Goal: Task Accomplishment & Management: Complete application form

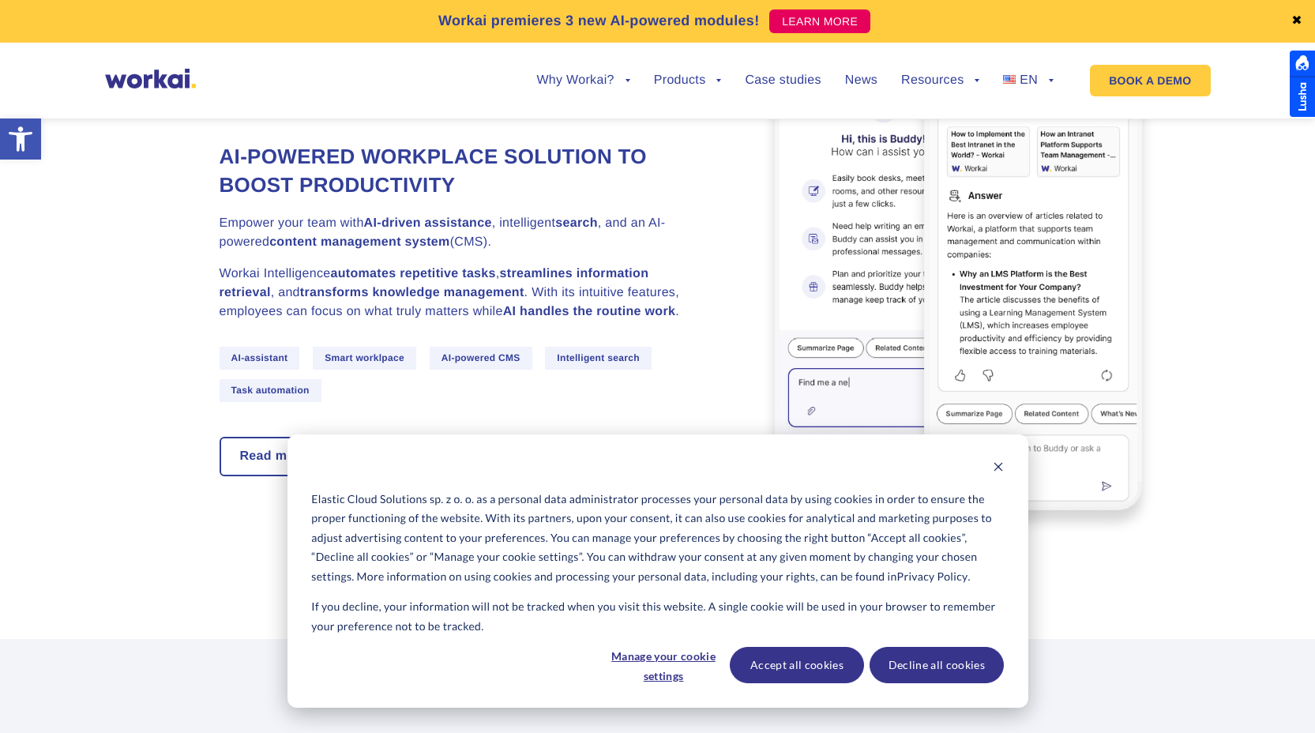
scroll to position [5462, 0]
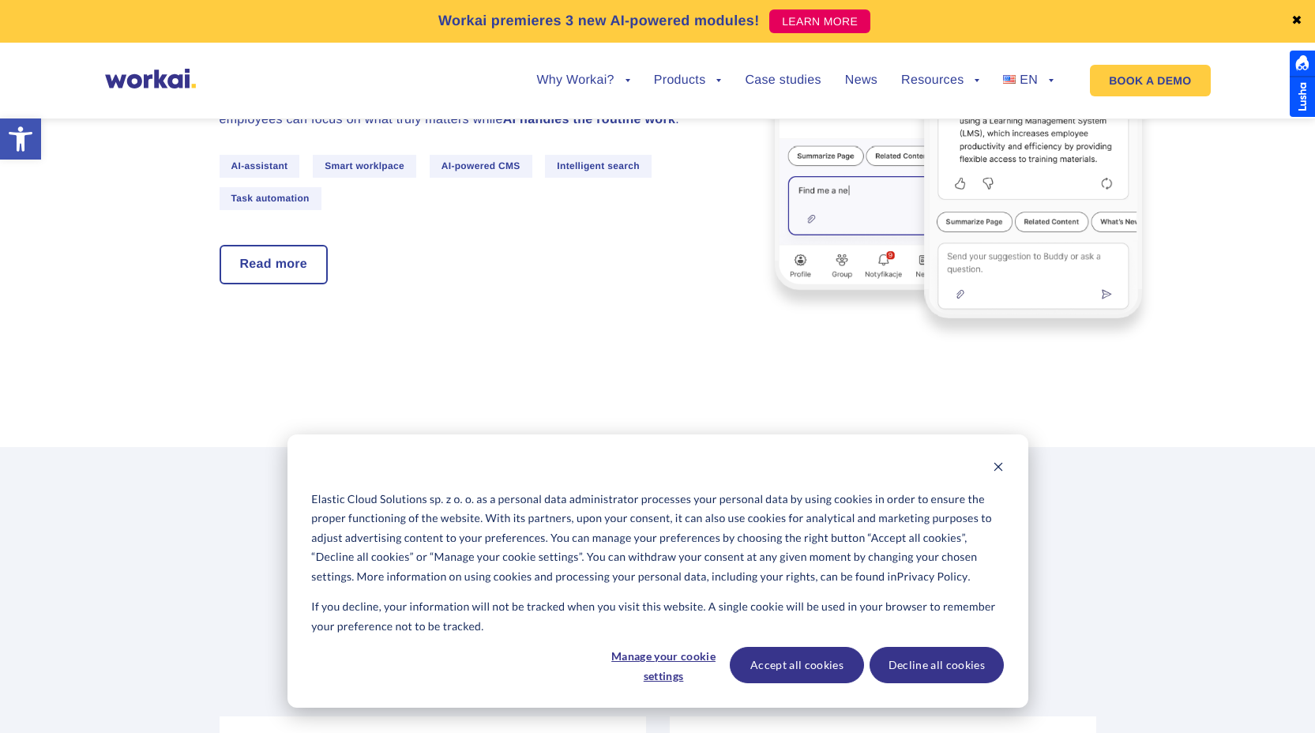
drag, startPoint x: 968, startPoint y: 645, endPoint x: 970, endPoint y: 657, distance: 11.9
click at [968, 645] on div "Elastic Cloud Solutions sp. z o. o. as a personal data administrator processes …" at bounding box center [657, 570] width 741 height 273
click at [865, 662] on div "Accept all cookies Decline all cookies" at bounding box center [867, 665] width 274 height 36
click at [848, 662] on button "Accept all cookies" at bounding box center [797, 665] width 134 height 36
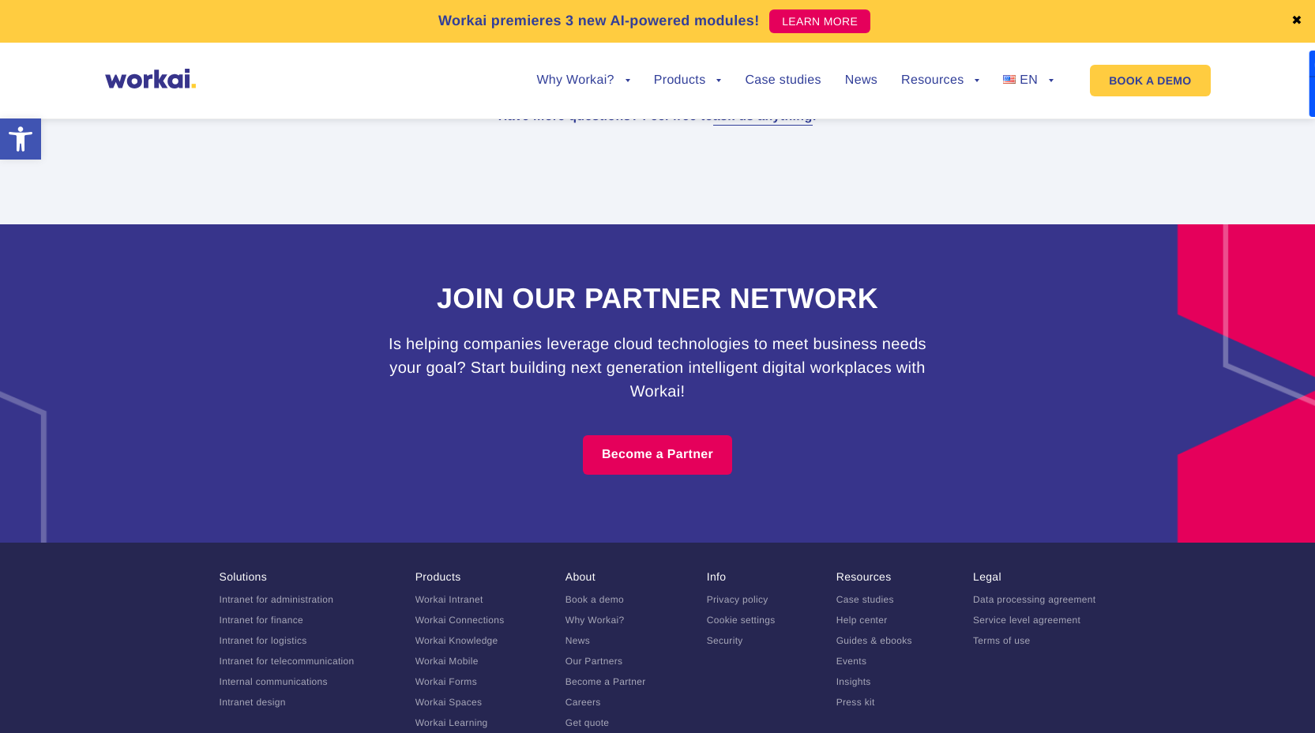
scroll to position [9758, 0]
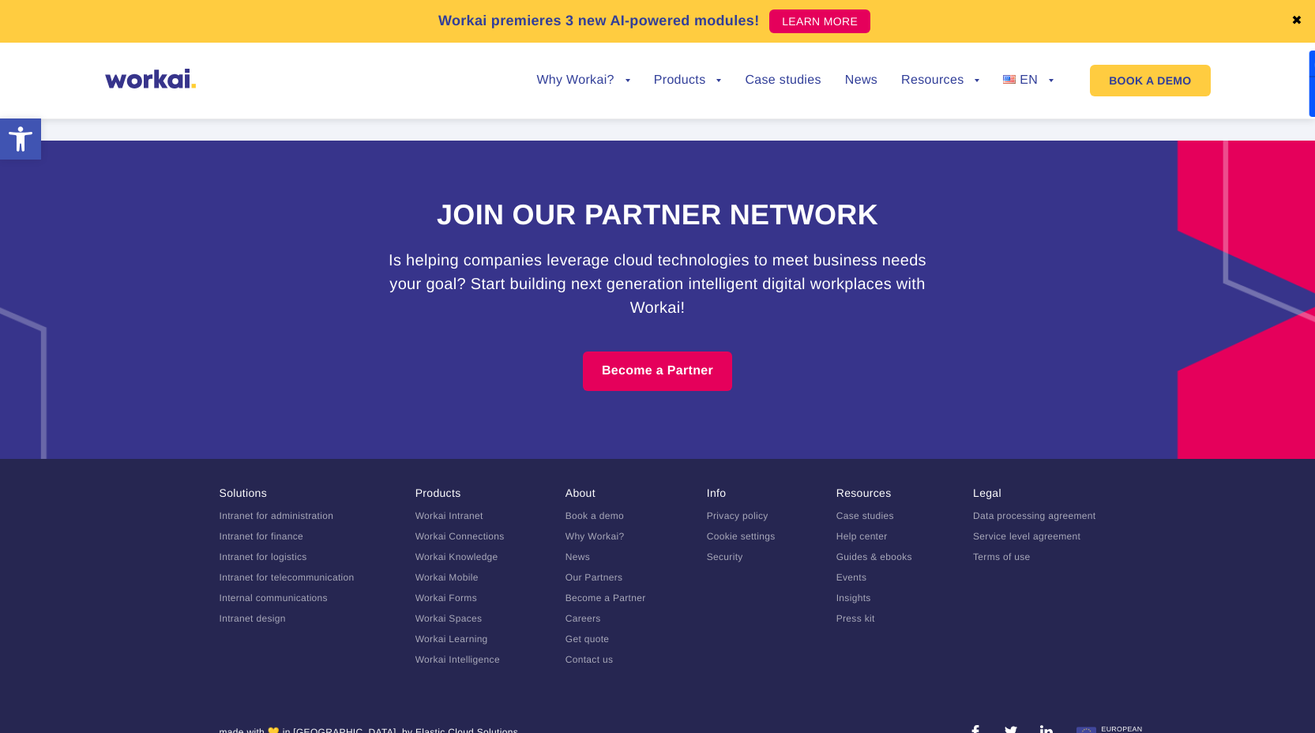
click at [576, 613] on link "Careers" at bounding box center [583, 618] width 36 height 11
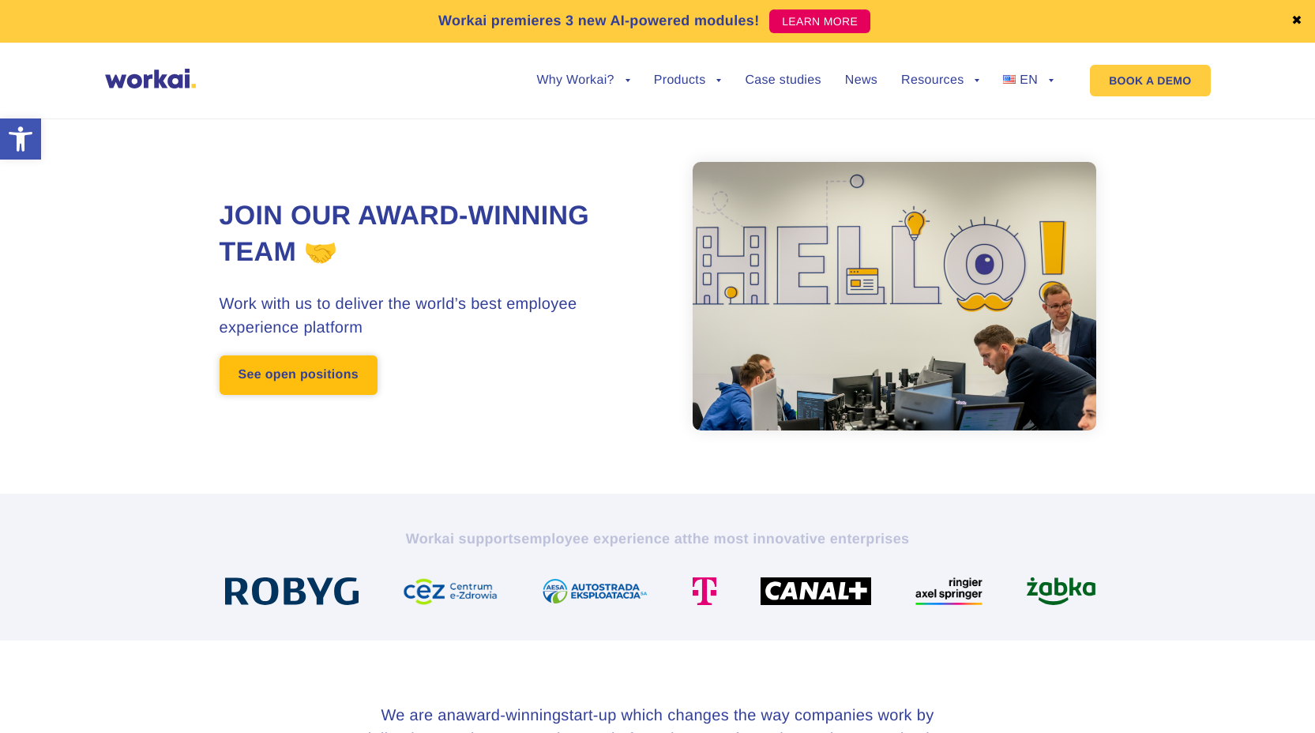
click at [356, 386] on link "See open positions" at bounding box center [299, 374] width 158 height 39
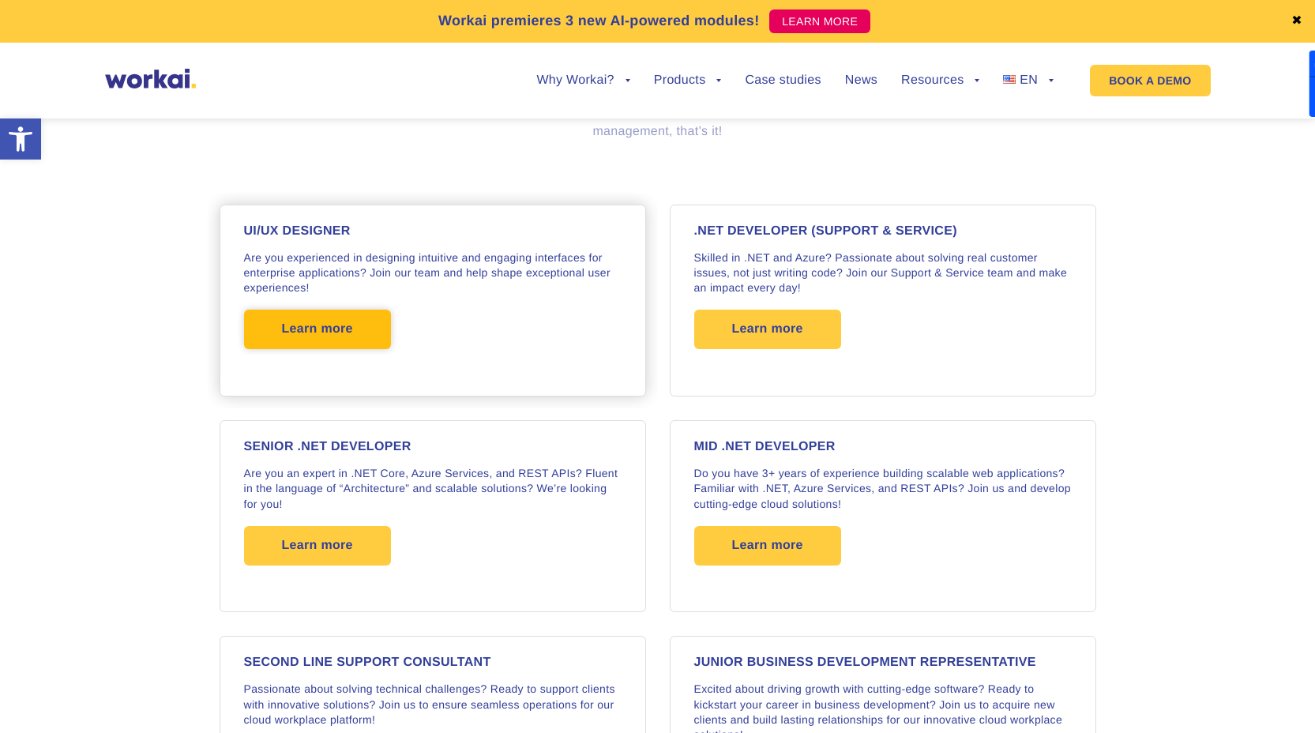
scroll to position [1716, 0]
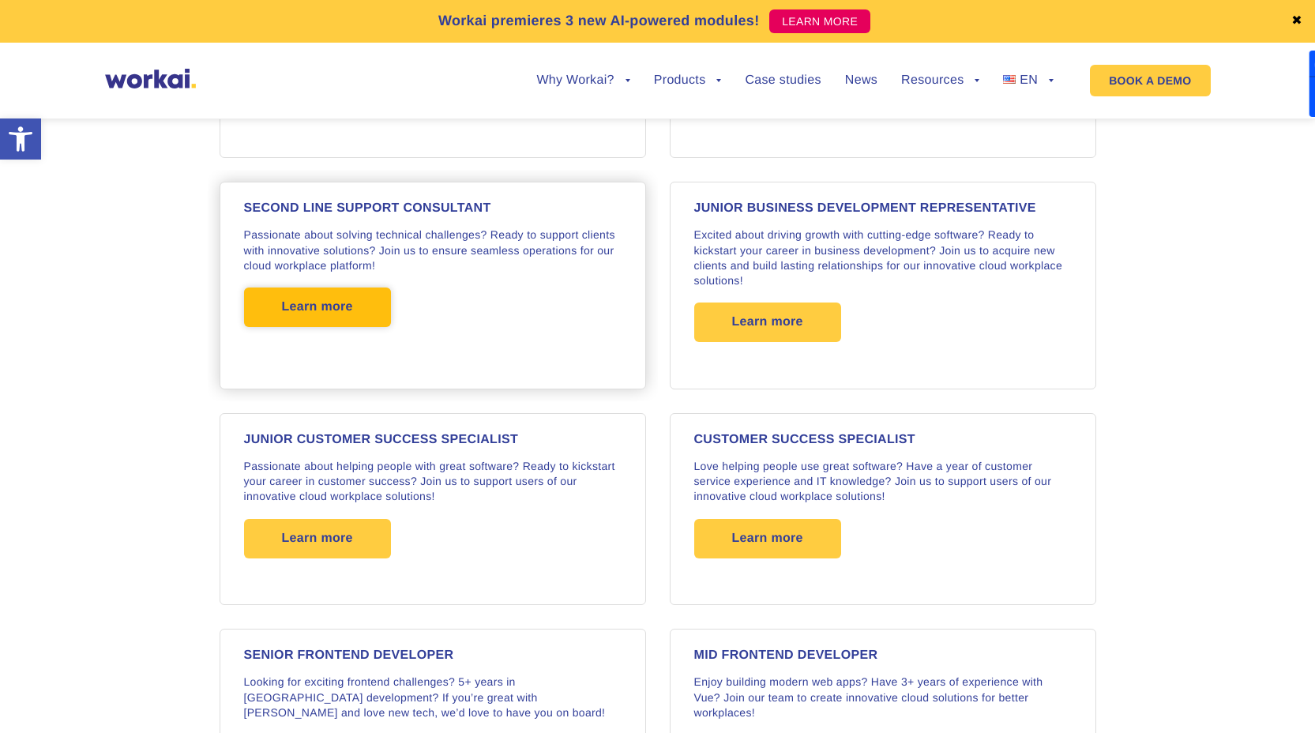
click at [362, 313] on span "Learn more" at bounding box center [317, 306] width 147 height 39
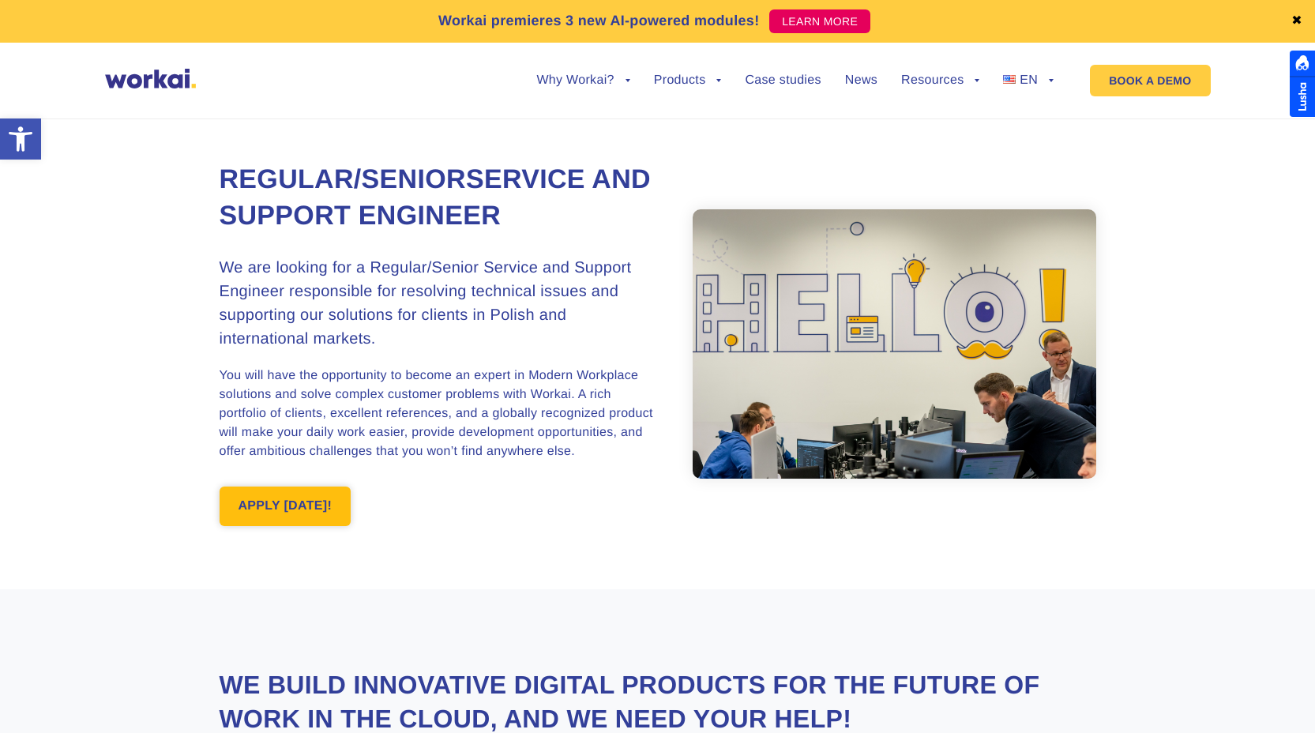
click at [347, 499] on link "APPLY TODAY!" at bounding box center [286, 505] width 132 height 39
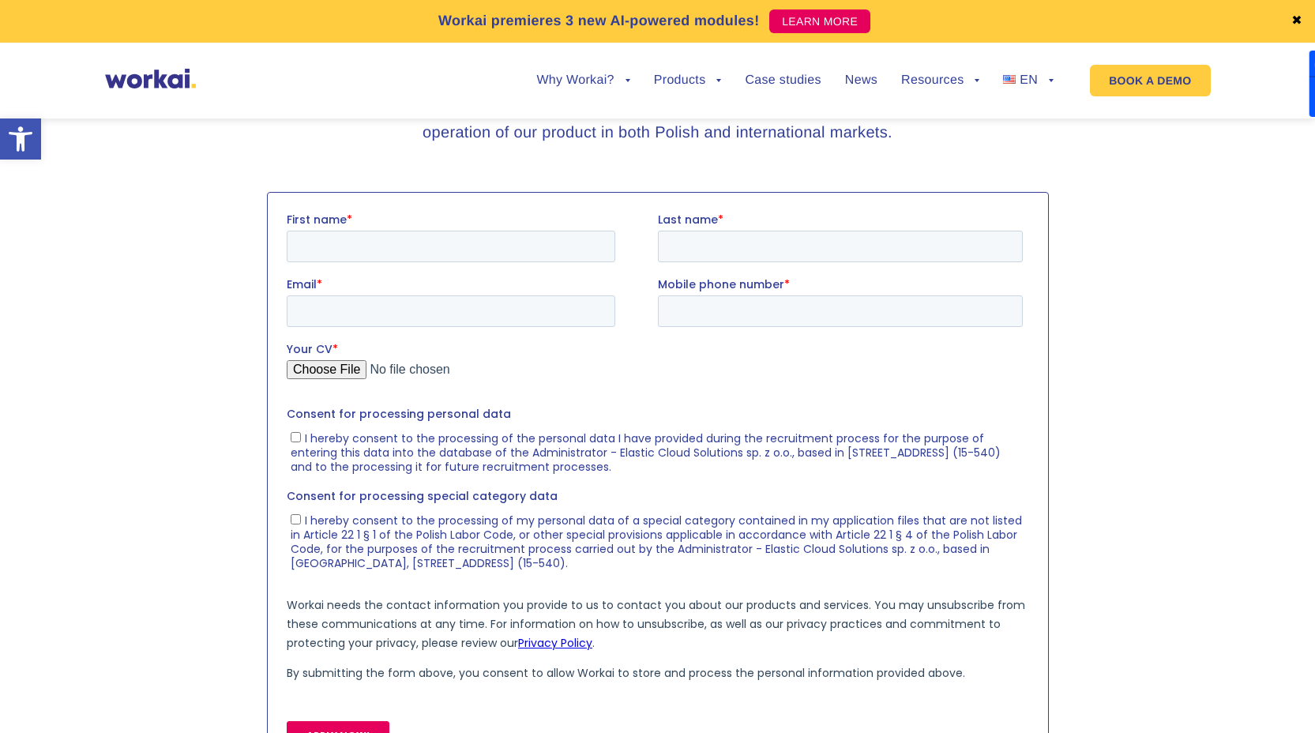
scroll to position [1961, 0]
